Goal: Information Seeking & Learning: Check status

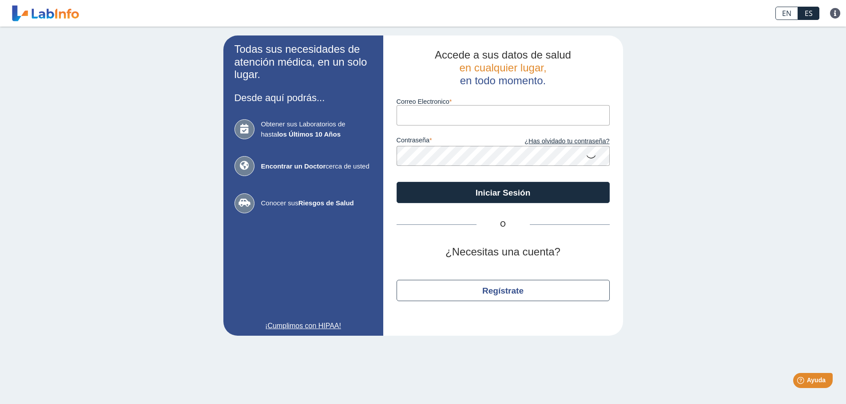
click at [428, 116] on input "Correo Electronico" at bounding box center [502, 115] width 213 height 20
type input "[EMAIL_ADDRESS][PERSON_NAME][DOMAIN_NAME]"
click at [594, 157] on icon at bounding box center [590, 156] width 11 height 17
click at [593, 156] on icon at bounding box center [590, 156] width 11 height 16
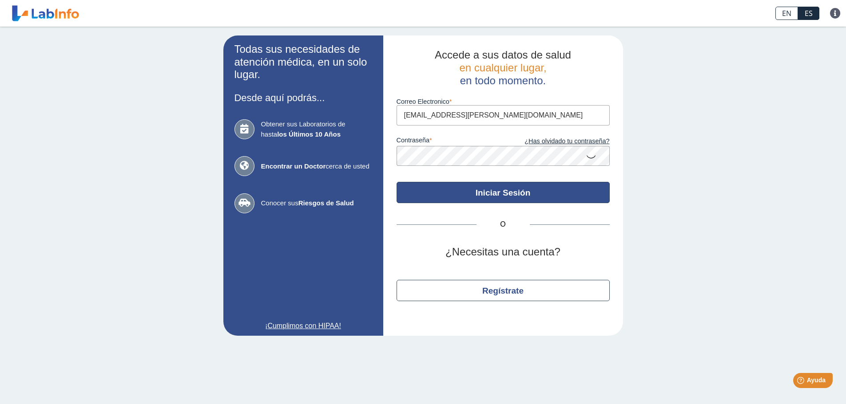
click at [495, 184] on button "Iniciar Sesión" at bounding box center [502, 192] width 213 height 21
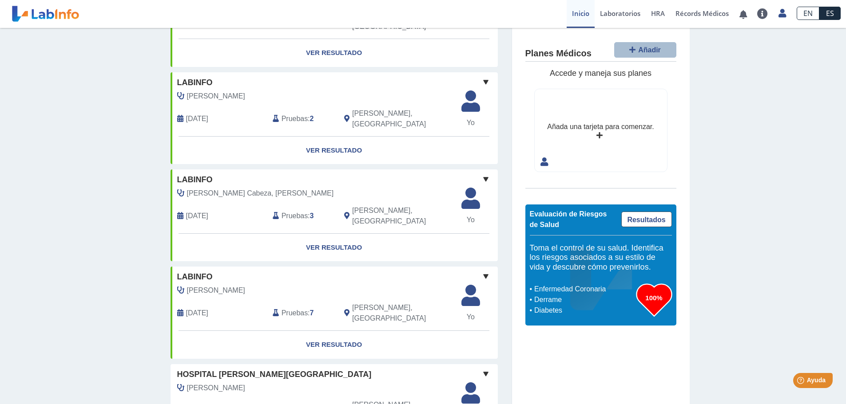
scroll to position [636, 0]
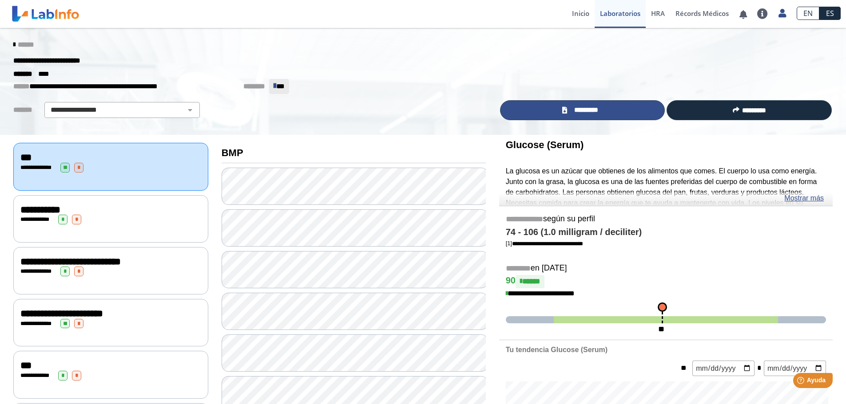
click at [625, 111] on link "*********" at bounding box center [582, 110] width 165 height 20
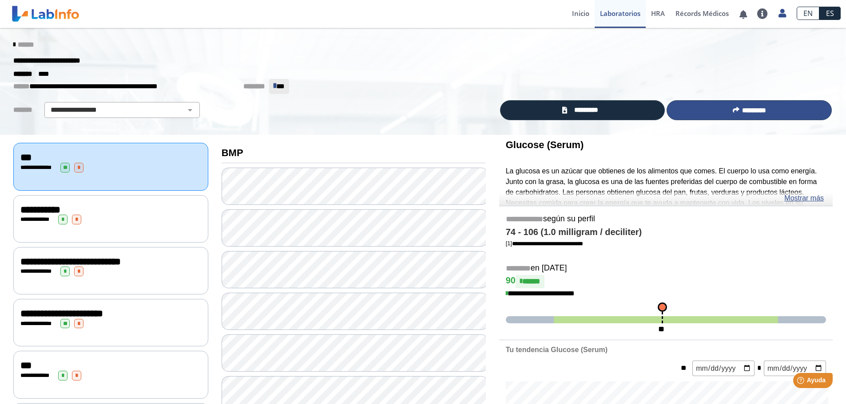
click at [757, 111] on span "*********" at bounding box center [754, 110] width 24 height 7
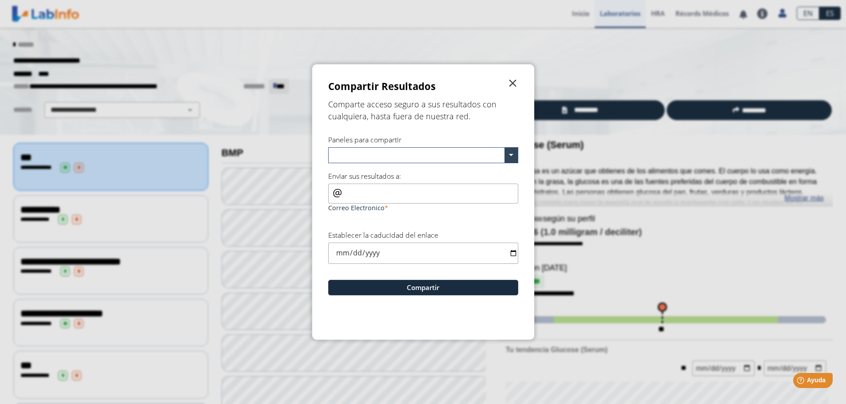
click at [514, 81] on span "" at bounding box center [512, 83] width 11 height 11
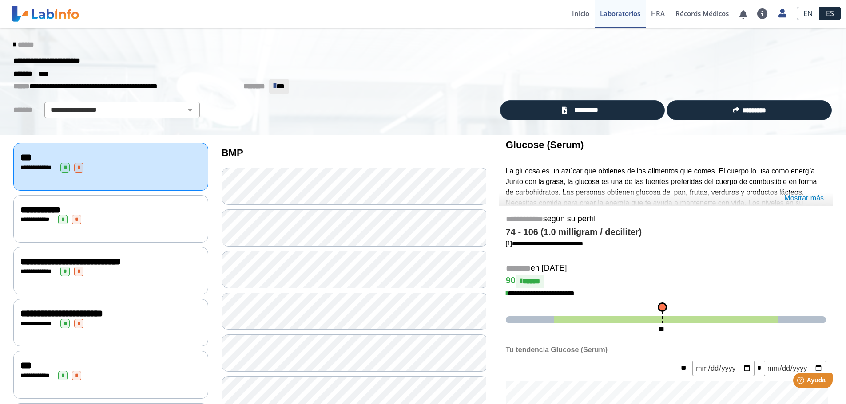
click at [809, 196] on link "Mostrar más" at bounding box center [804, 198] width 40 height 11
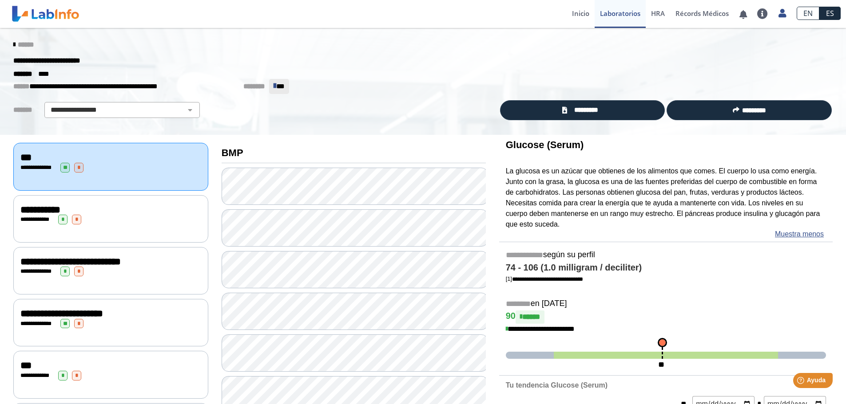
scroll to position [44, 0]
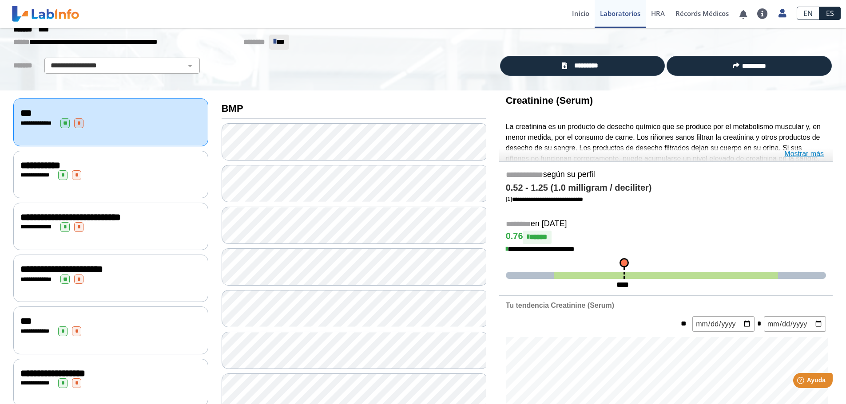
click at [799, 151] on link "Mostrar más" at bounding box center [804, 154] width 40 height 11
click at [811, 151] on link "Mostrar más" at bounding box center [804, 154] width 40 height 11
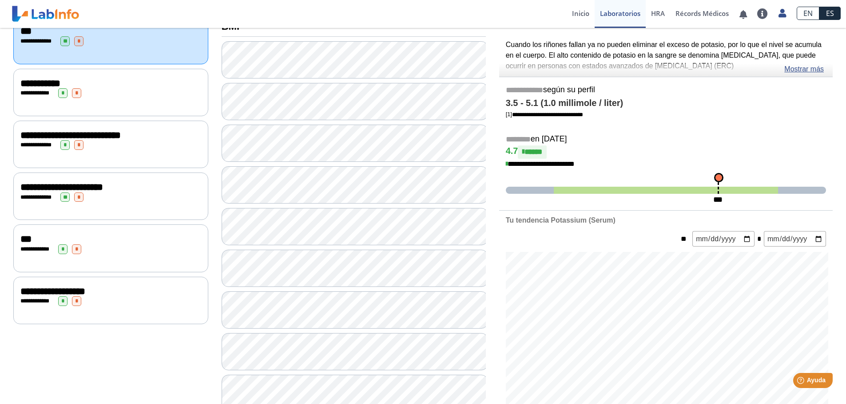
scroll to position [178, 0]
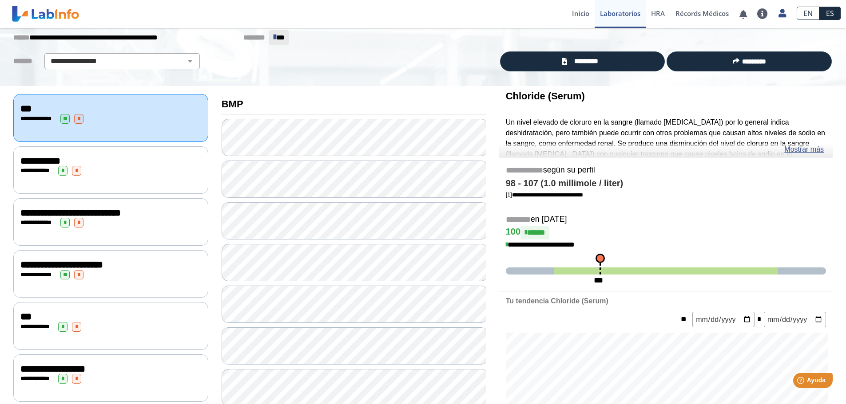
scroll to position [44, 0]
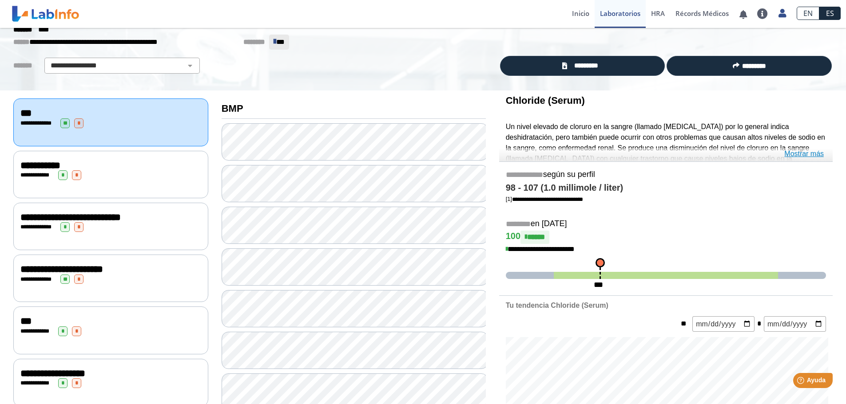
click at [816, 154] on link "Mostrar más" at bounding box center [804, 154] width 40 height 11
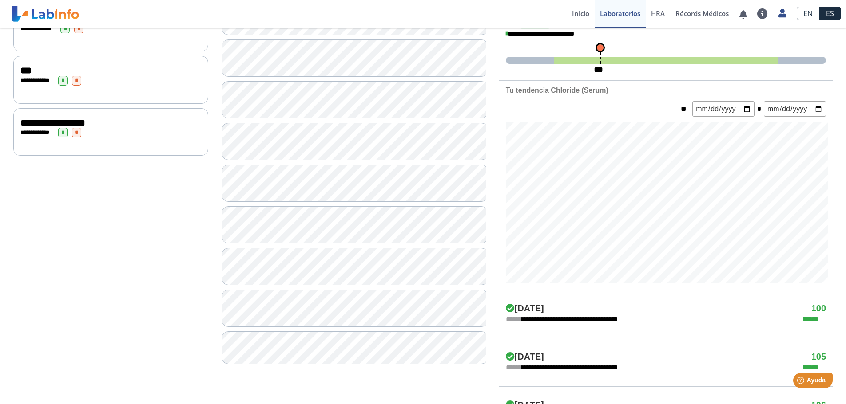
scroll to position [311, 0]
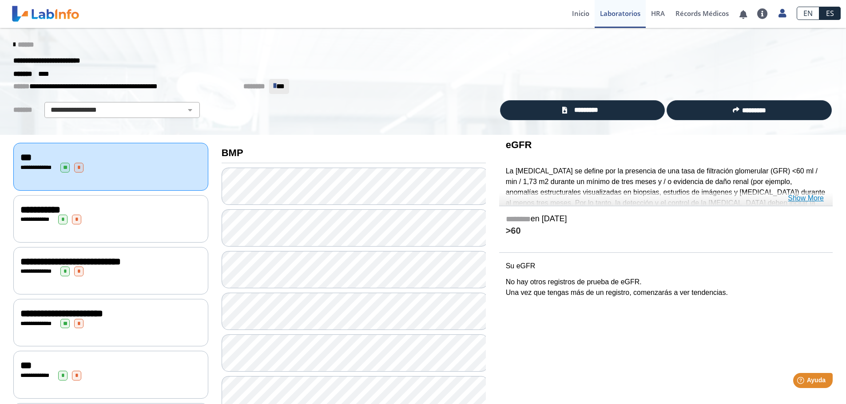
click at [810, 200] on link "Show More" at bounding box center [805, 198] width 36 height 11
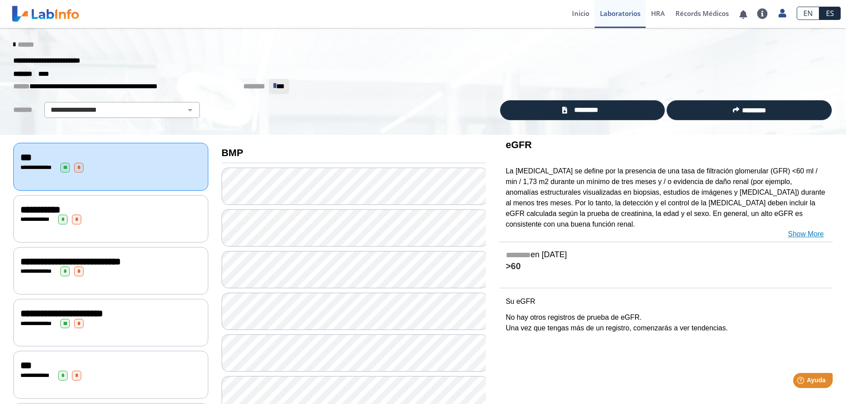
click at [806, 233] on link "Show More" at bounding box center [805, 234] width 36 height 11
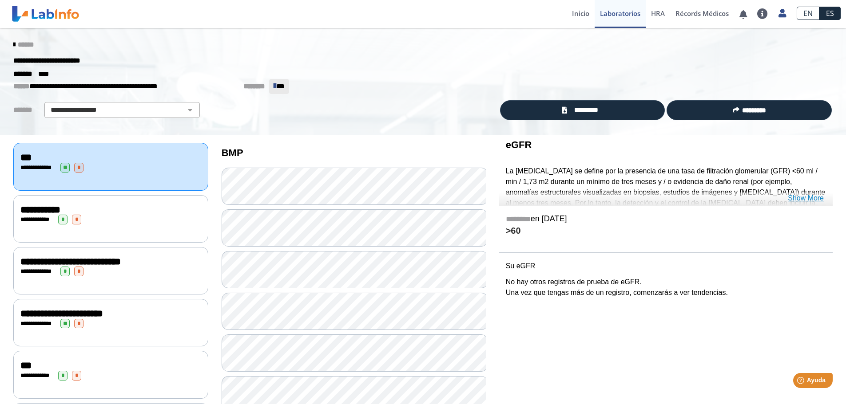
click at [816, 199] on link "Show More" at bounding box center [805, 198] width 36 height 11
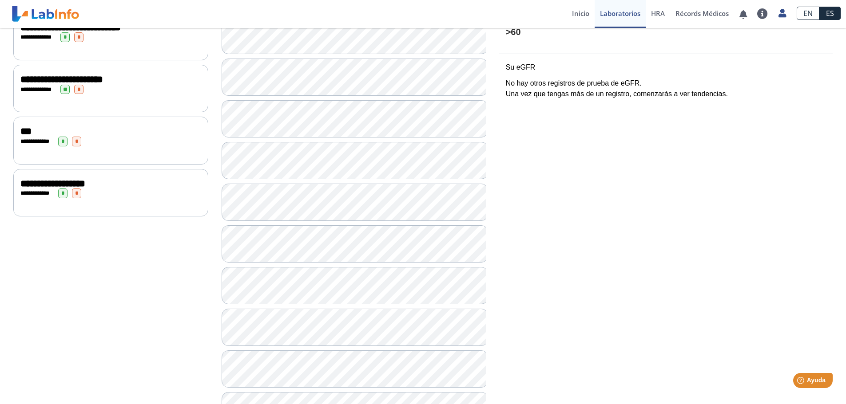
scroll to position [277, 0]
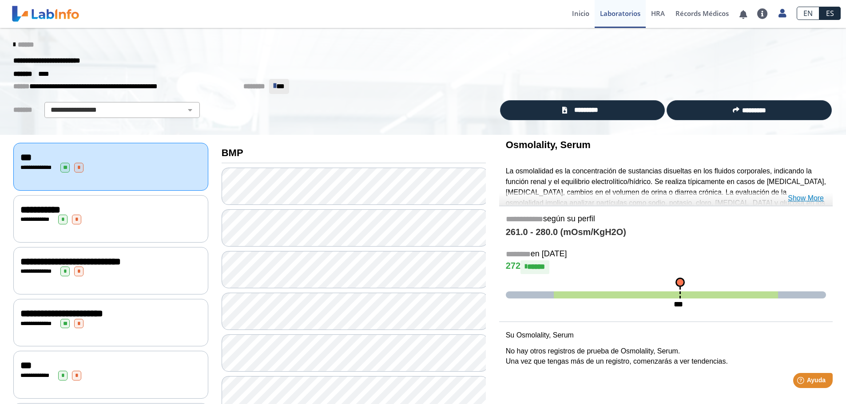
click at [805, 194] on link "Show More" at bounding box center [805, 198] width 36 height 11
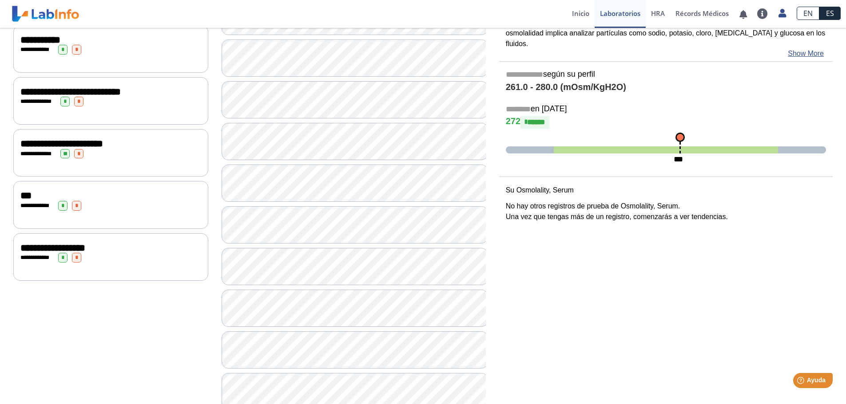
scroll to position [178, 0]
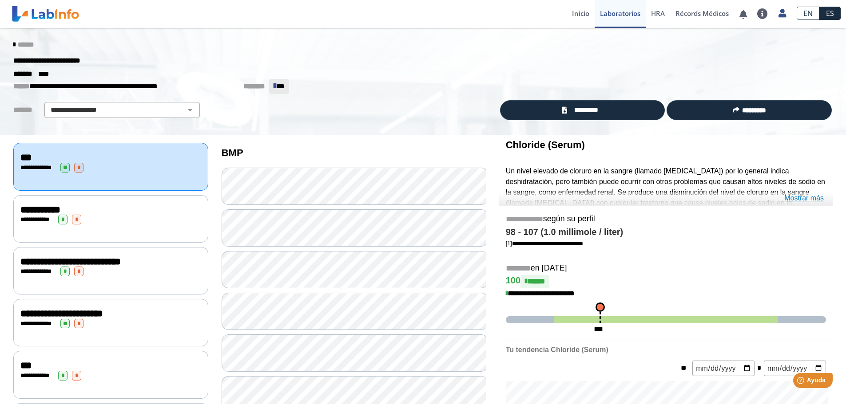
click at [798, 197] on link "Mostrar más" at bounding box center [804, 198] width 40 height 11
click at [811, 198] on link "Mostrar más" at bounding box center [804, 198] width 40 height 11
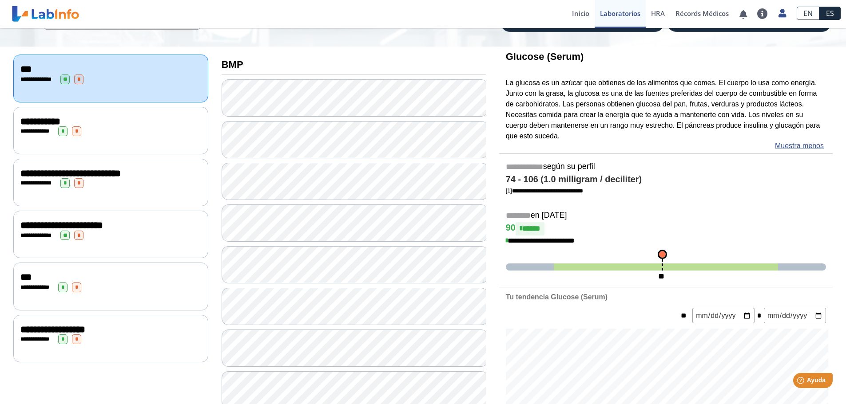
scroll to position [89, 0]
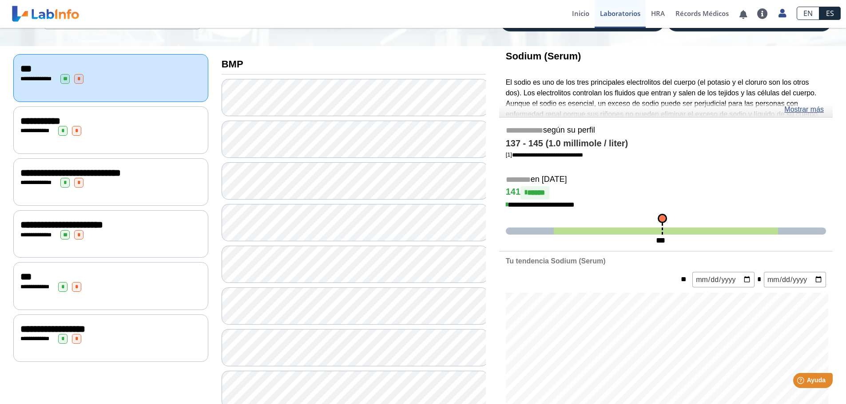
scroll to position [133, 0]
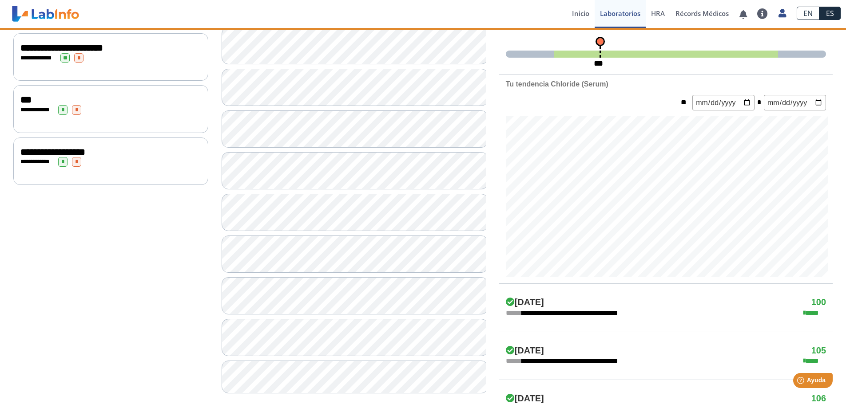
scroll to position [266, 0]
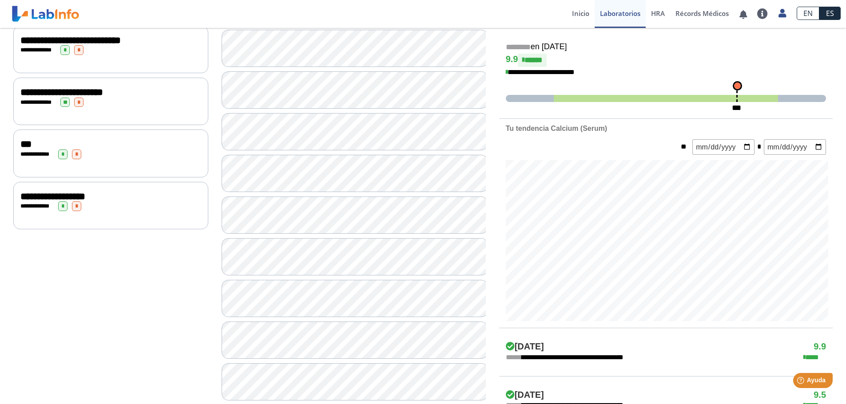
scroll to position [222, 0]
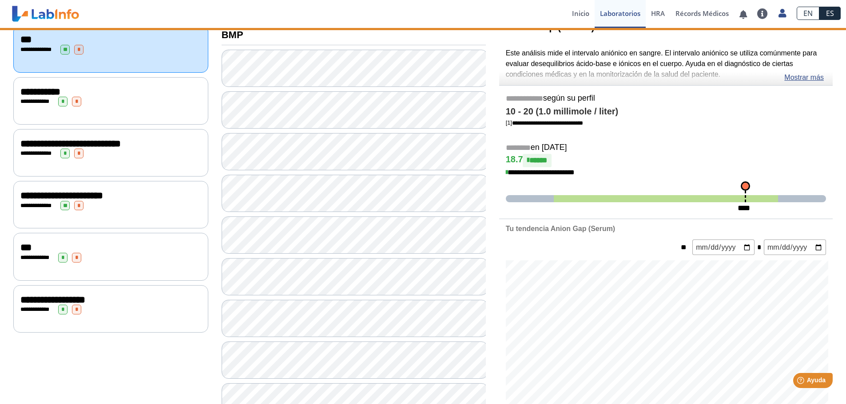
scroll to position [311, 0]
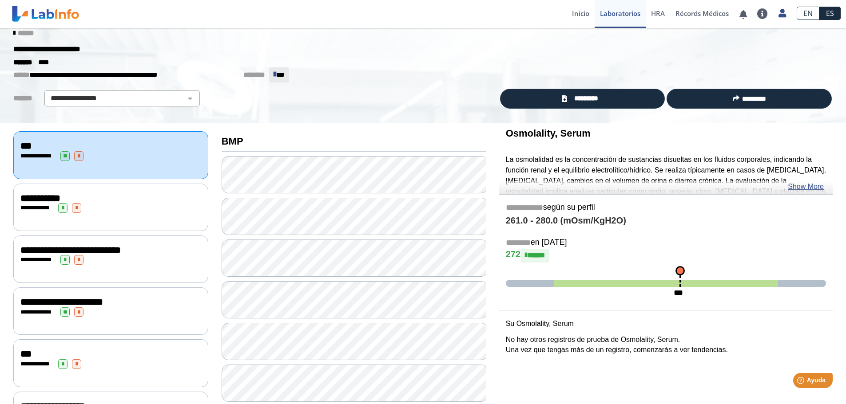
scroll to position [277, 0]
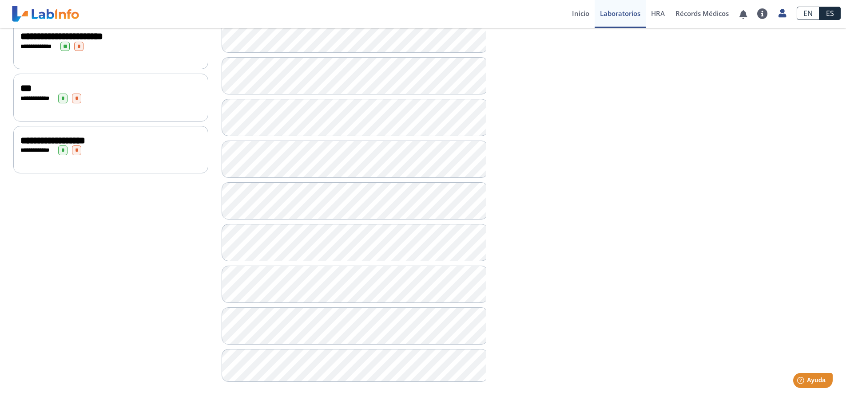
scroll to position [11, 0]
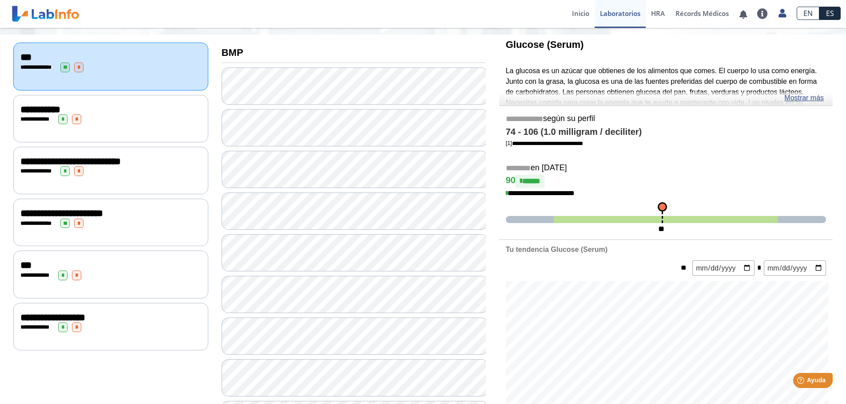
scroll to position [100, 0]
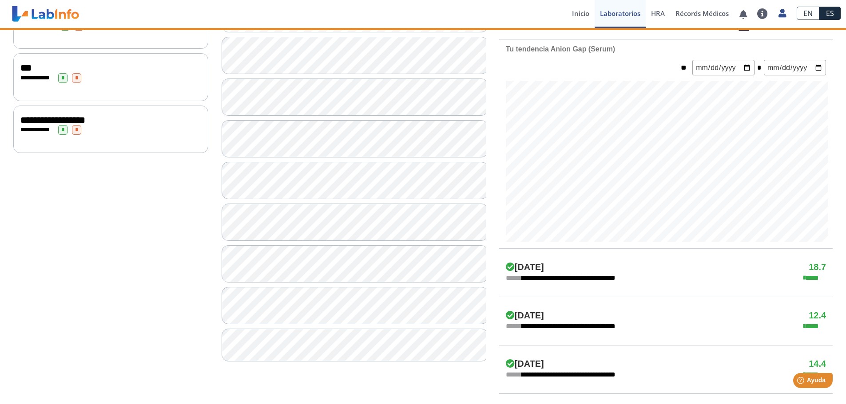
scroll to position [322, 0]
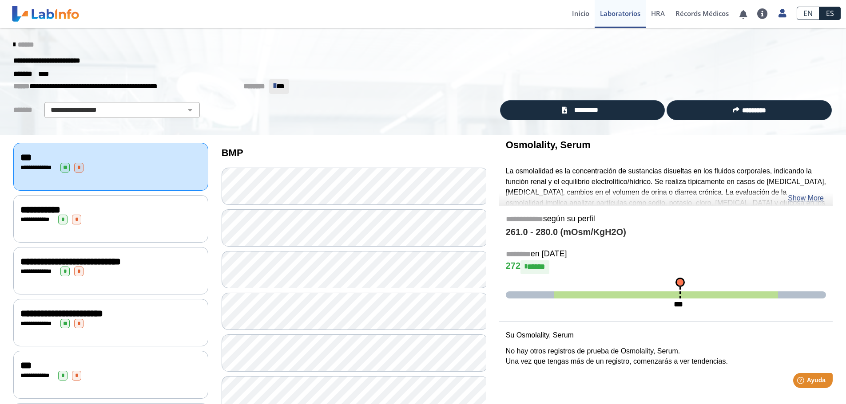
click at [346, 51] on div "******" at bounding box center [423, 45] width 832 height 16
click at [755, 95] on link "Cerrar Sesión" at bounding box center [741, 94] width 100 height 27
